Goal: Task Accomplishment & Management: Manage account settings

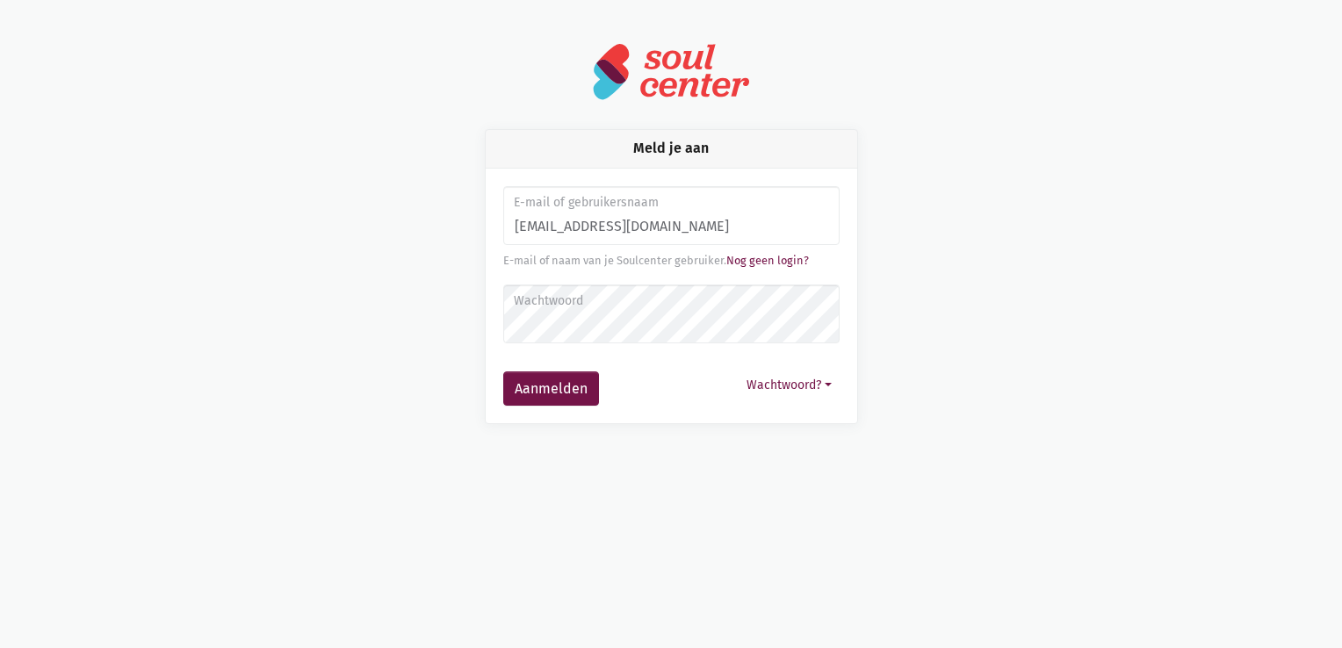
type input "[EMAIL_ADDRESS][DOMAIN_NAME]"
click at [558, 309] on label "Wachtwoord" at bounding box center [671, 301] width 314 height 19
click at [574, 383] on button "Aanmelden" at bounding box center [551, 389] width 96 height 35
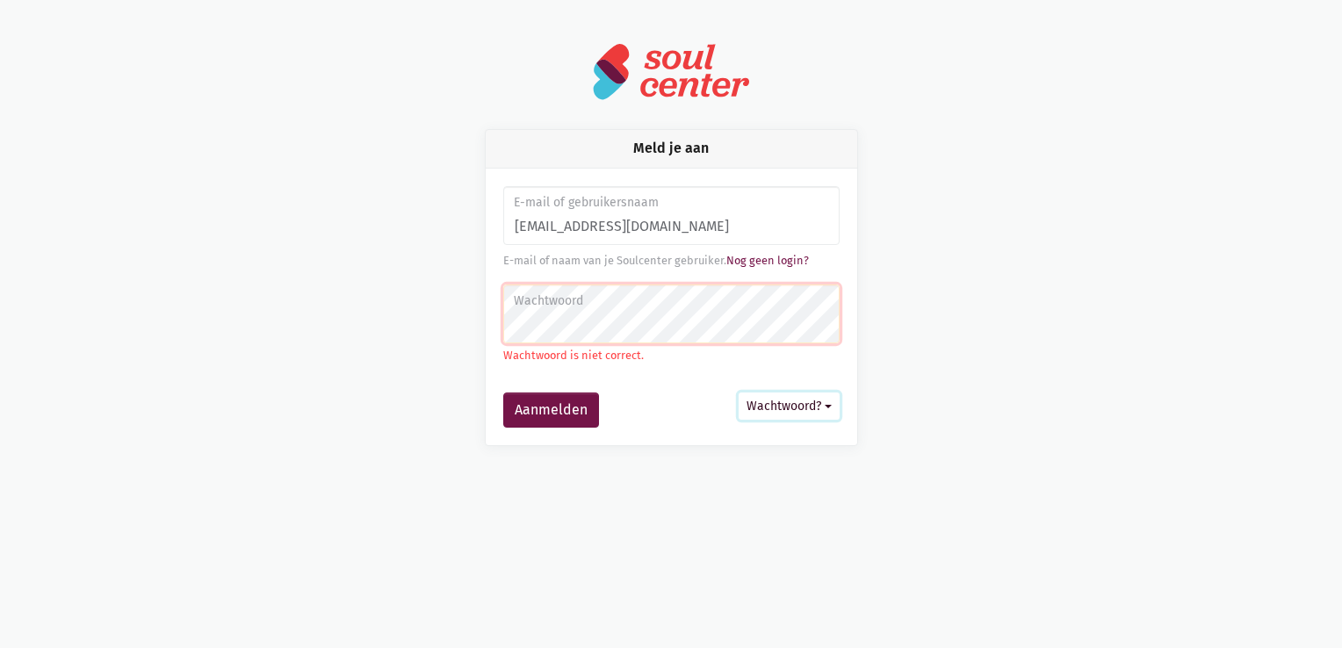
click at [804, 401] on button "Wachtwoord?" at bounding box center [789, 406] width 101 height 27
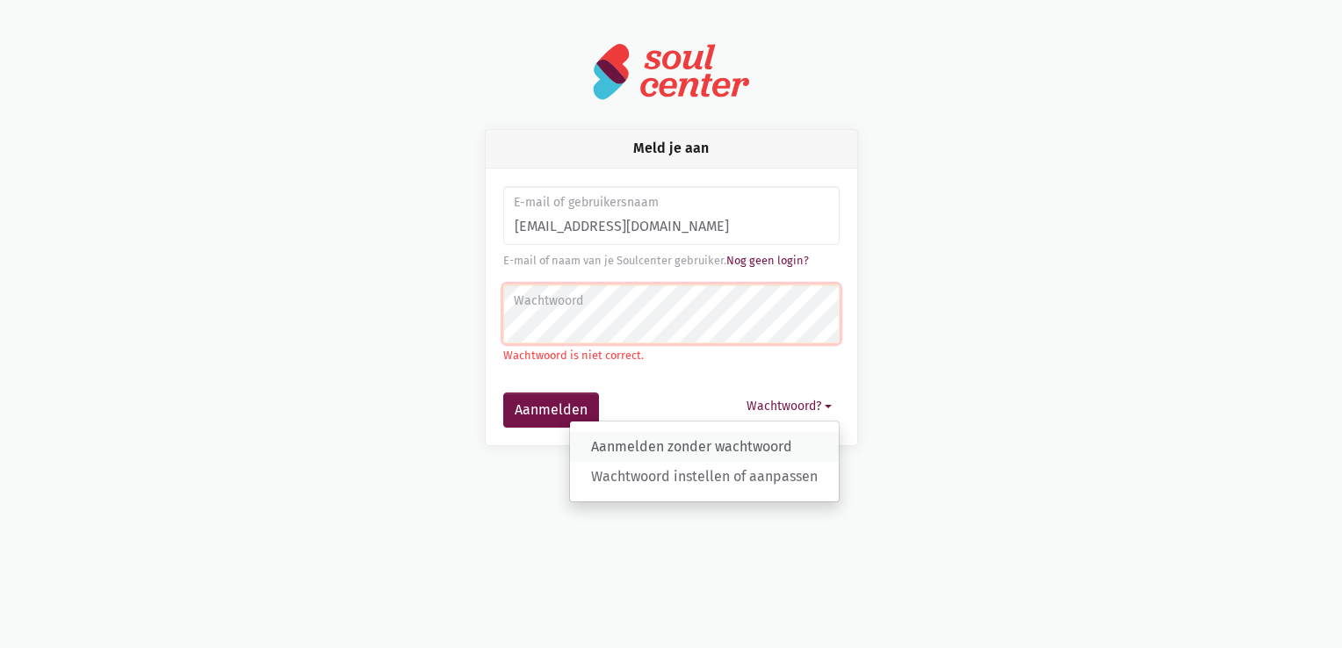
click at [773, 455] on link "Aanmelden zonder wachtwoord" at bounding box center [704, 447] width 269 height 30
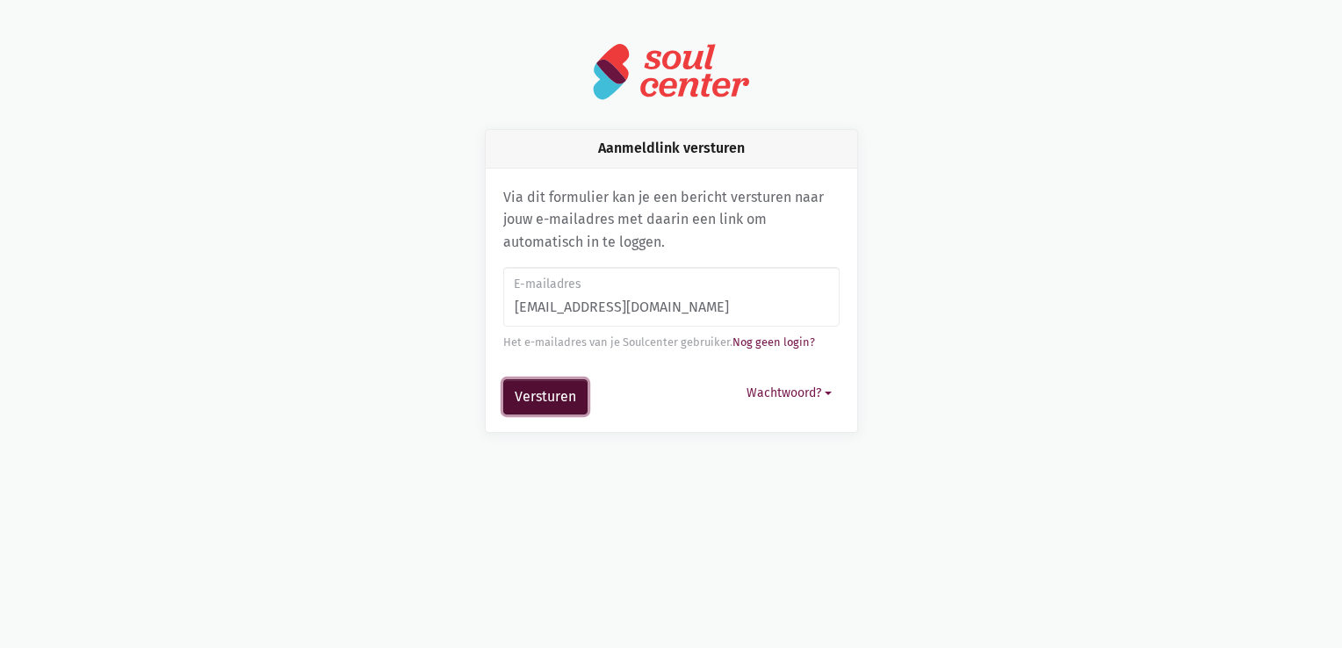
click at [555, 404] on button "Versturen" at bounding box center [545, 396] width 84 height 35
